Goal: Find specific page/section: Find specific page/section

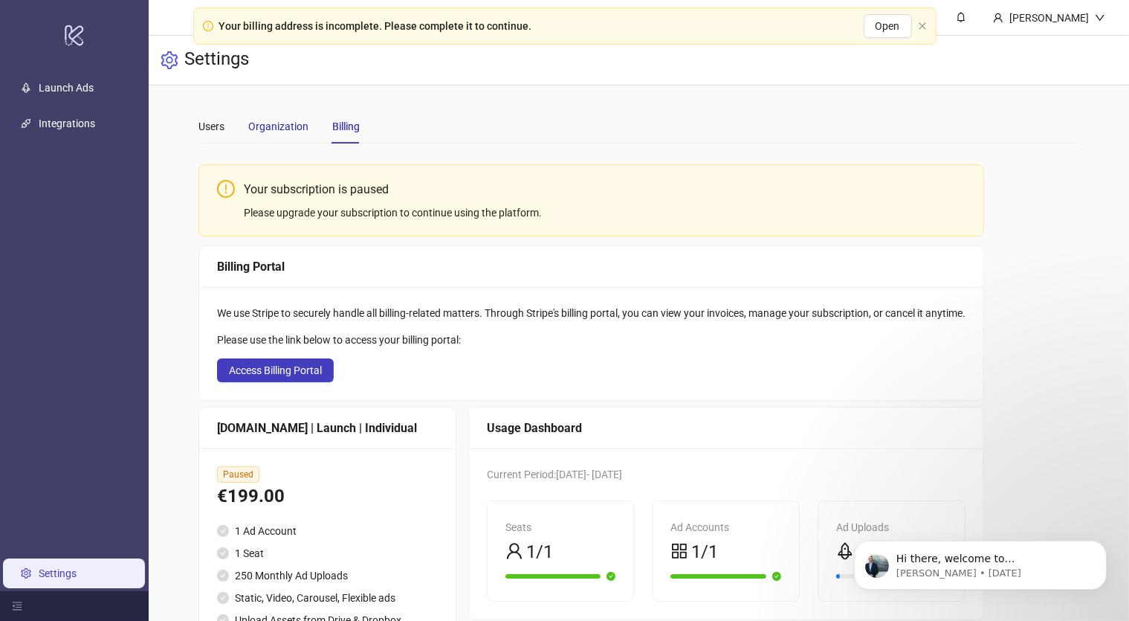
click at [285, 123] on div "Organization" at bounding box center [278, 126] width 60 height 16
click at [302, 369] on span "Access Billing Portal" at bounding box center [275, 370] width 93 height 12
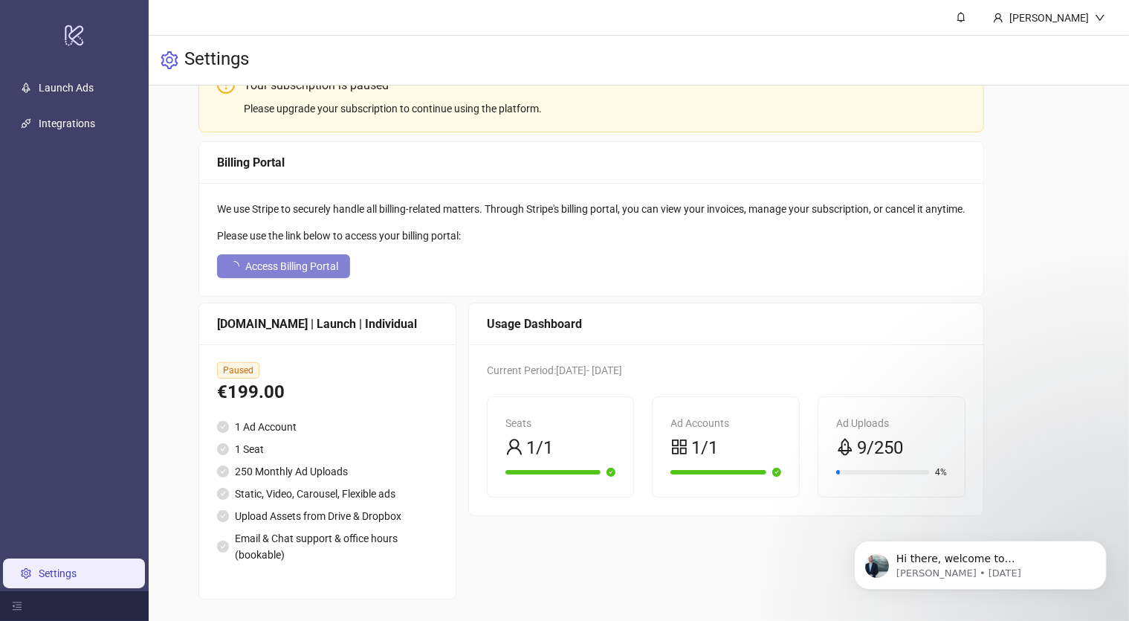
scroll to position [105, 0]
click at [41, 567] on link "Settings" at bounding box center [58, 573] width 38 height 12
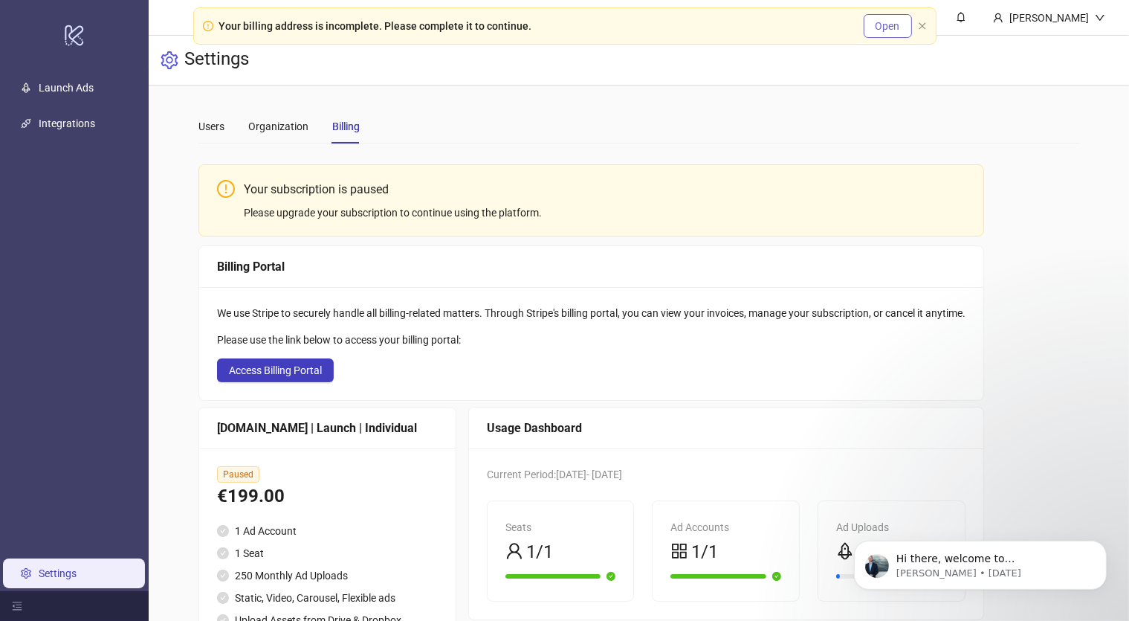
click at [887, 20] on span "Open" at bounding box center [888, 26] width 25 height 12
click at [84, 85] on link "Launch Ads" at bounding box center [66, 88] width 55 height 12
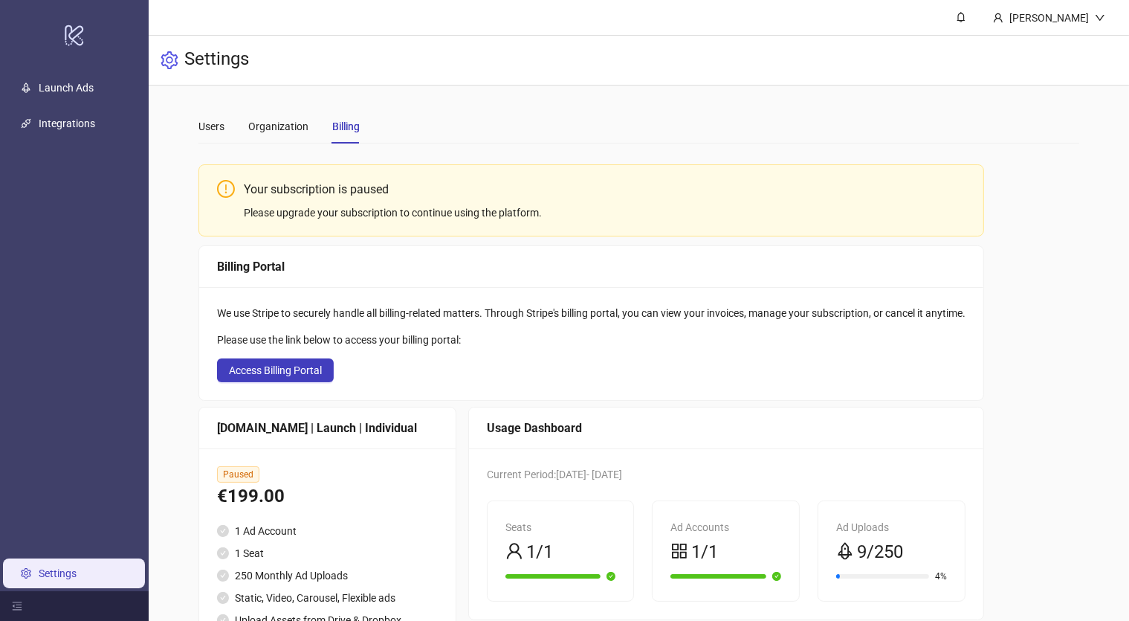
click at [488, 261] on div "Billing Portal" at bounding box center [591, 266] width 748 height 19
click at [94, 89] on link "Launch Ads" at bounding box center [66, 88] width 55 height 12
click at [287, 365] on span "Access Billing Portal" at bounding box center [275, 370] width 93 height 12
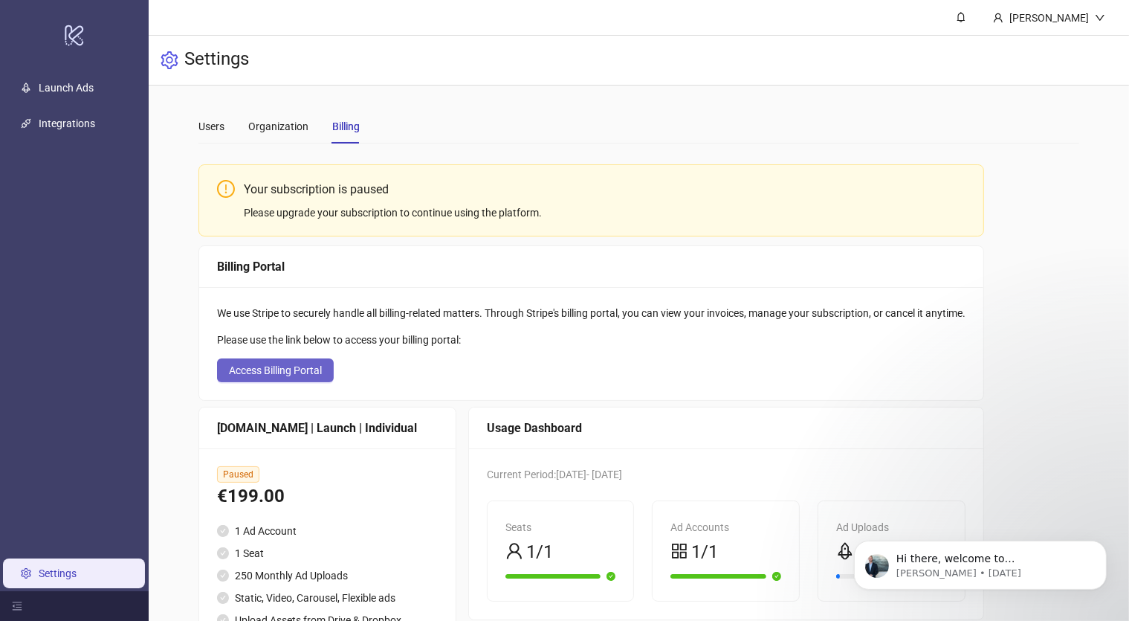
click at [278, 381] on button "Access Billing Portal" at bounding box center [275, 370] width 117 height 24
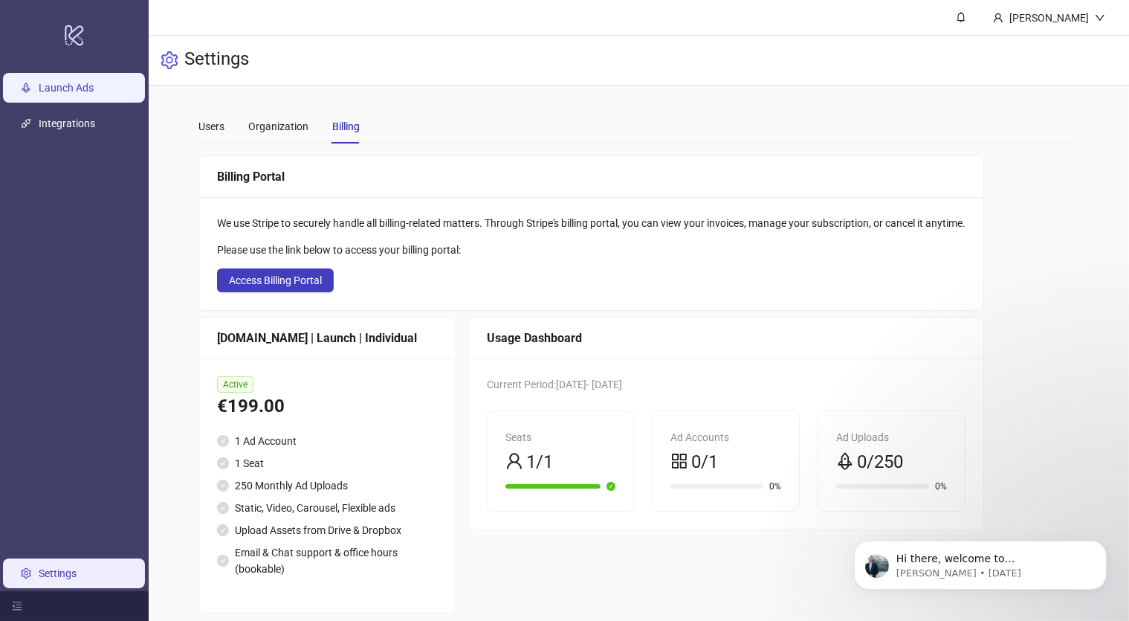
click at [85, 82] on link "Launch Ads" at bounding box center [66, 88] width 55 height 12
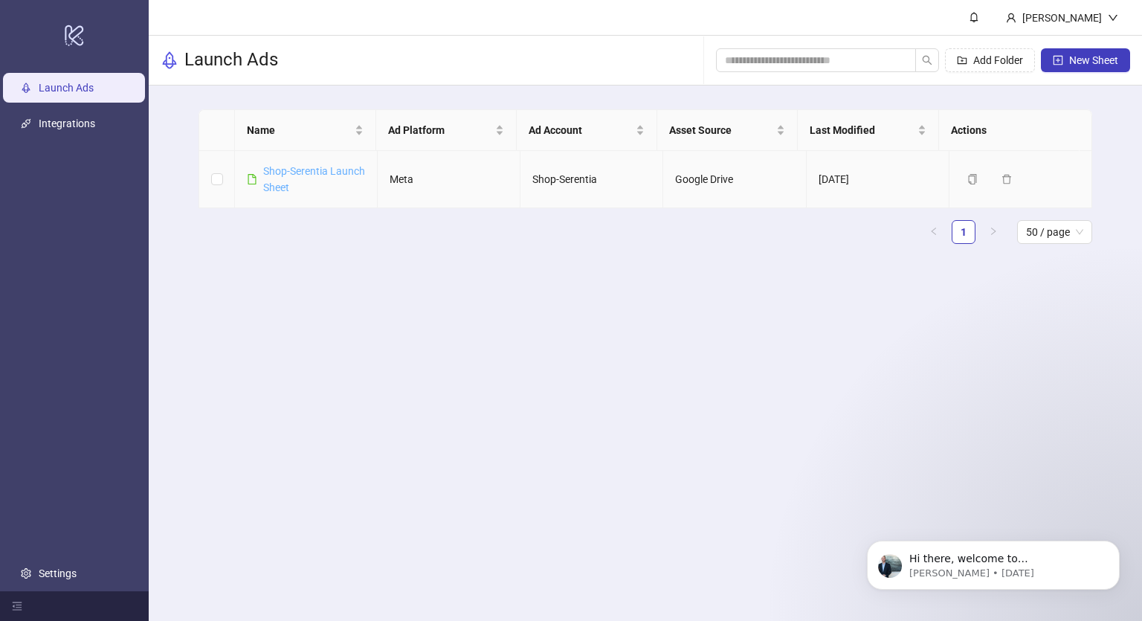
click at [291, 185] on link "Shop-Serentia Launch Sheet" at bounding box center [314, 179] width 102 height 28
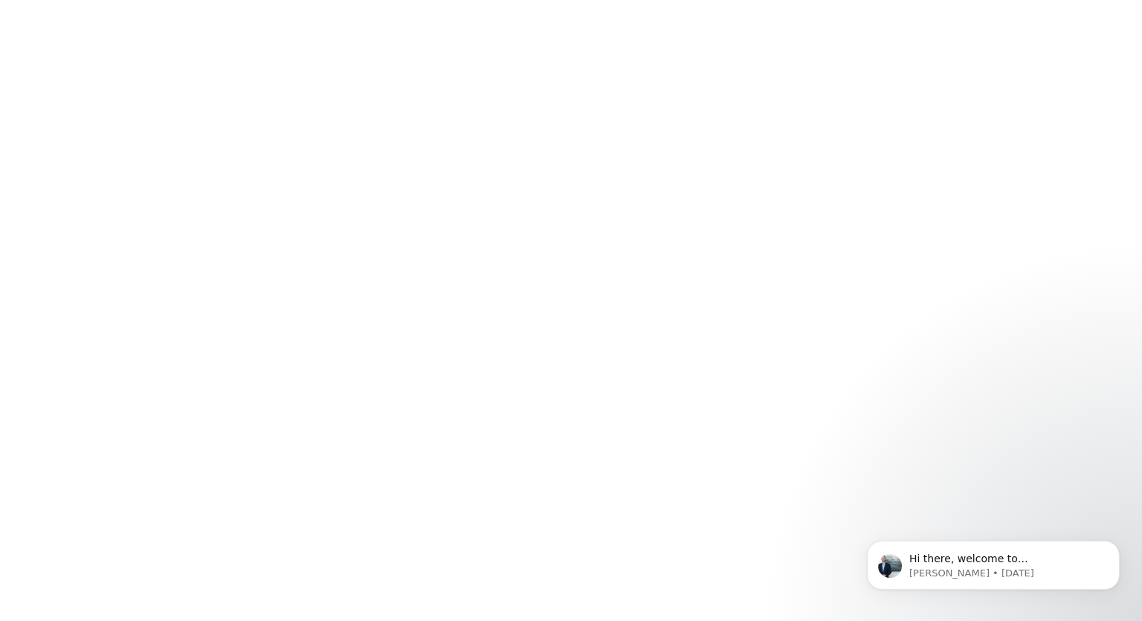
click at [291, 185] on div at bounding box center [571, 310] width 1142 height 621
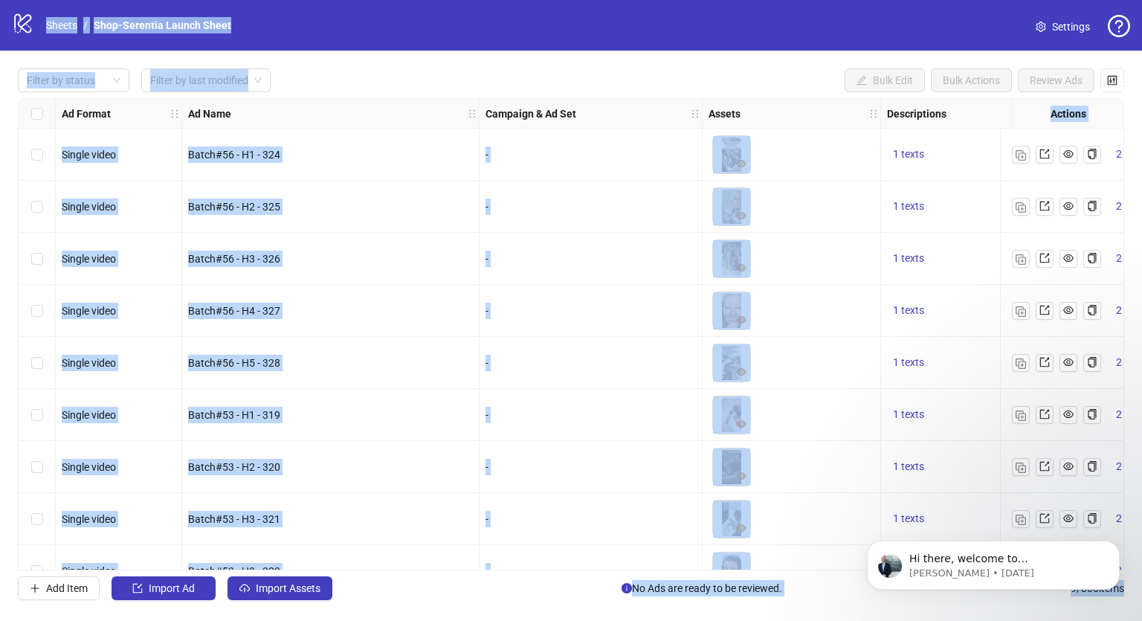
click at [728, 71] on div "Filter by status Filter by last modified Bulk Edit Bulk Actions Review Ads" at bounding box center [571, 80] width 1106 height 24
